Goal: Task Accomplishment & Management: Manage account settings

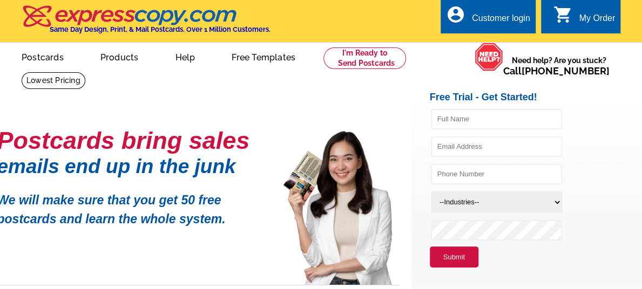
click at [497, 20] on div "Customer login" at bounding box center [501, 20] width 58 height 15
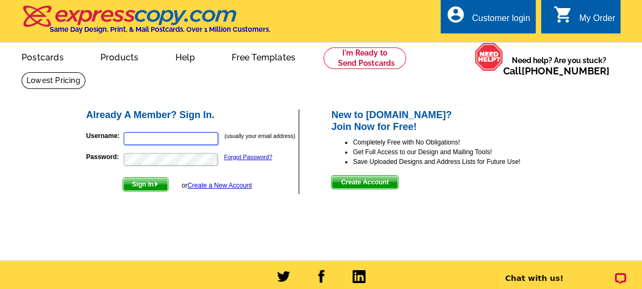
click at [184, 138] on input "Username:" at bounding box center [171, 138] width 94 height 13
type input "petebarabe@kw.com"
click at [149, 182] on span "Sign In" at bounding box center [145, 184] width 45 height 13
